Goal: Task Accomplishment & Management: Manage account settings

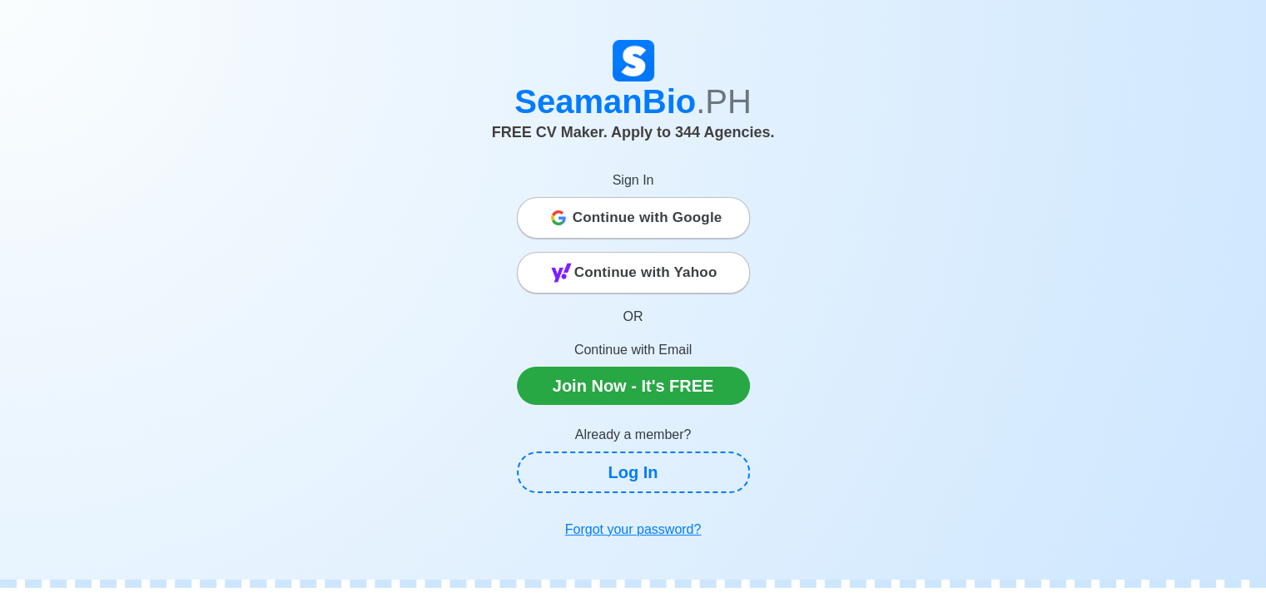
click at [609, 204] on span "Continue with Google" at bounding box center [647, 217] width 150 height 33
click at [633, 213] on span "Continue with Google" at bounding box center [647, 217] width 150 height 33
